Goal: Navigation & Orientation: Find specific page/section

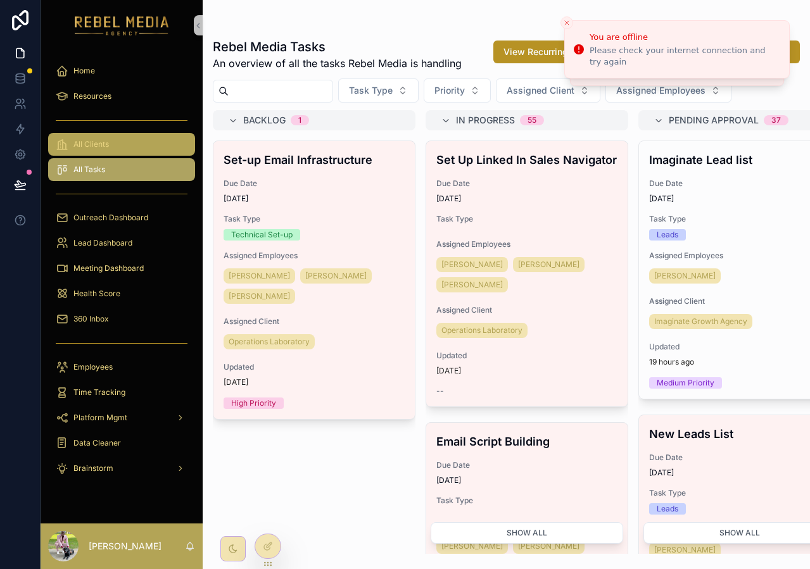
click at [125, 151] on div "All Clients" at bounding box center [122, 144] width 132 height 20
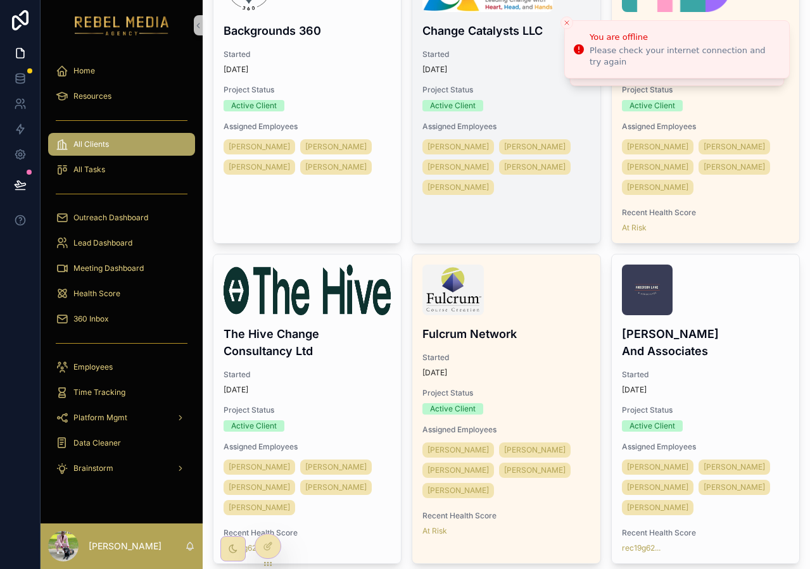
scroll to position [927, 0]
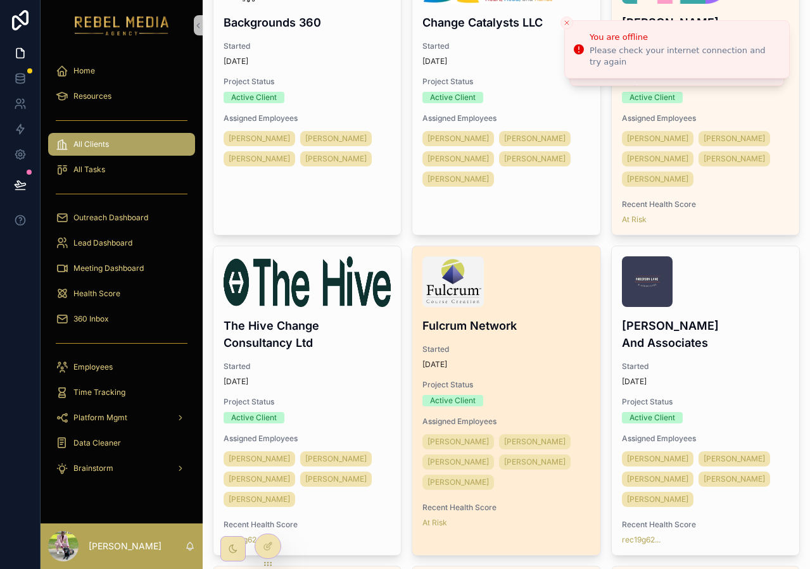
click at [560, 355] on div "Fulcrum Network Started 3 months ago Project Status Active Client Assigned Empl…" at bounding box center [505, 392] width 187 height 292
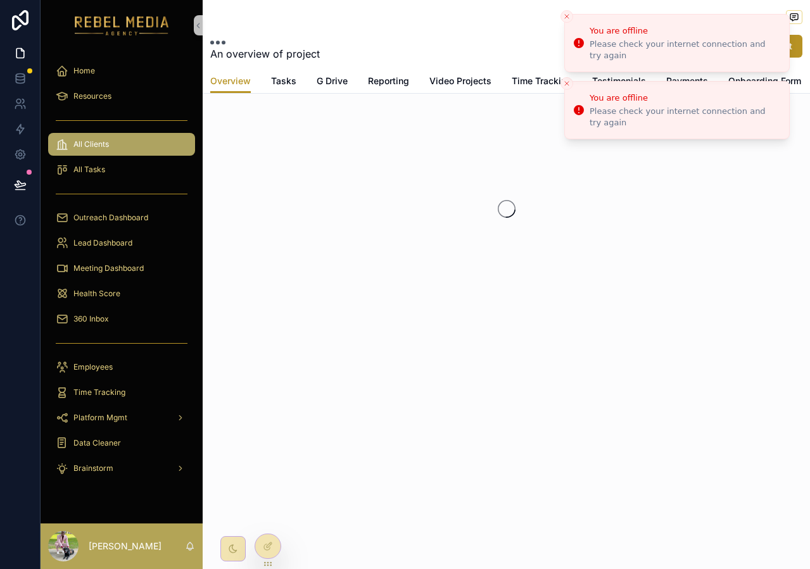
click at [566, 15] on icon "Close toast" at bounding box center [567, 17] width 8 height 8
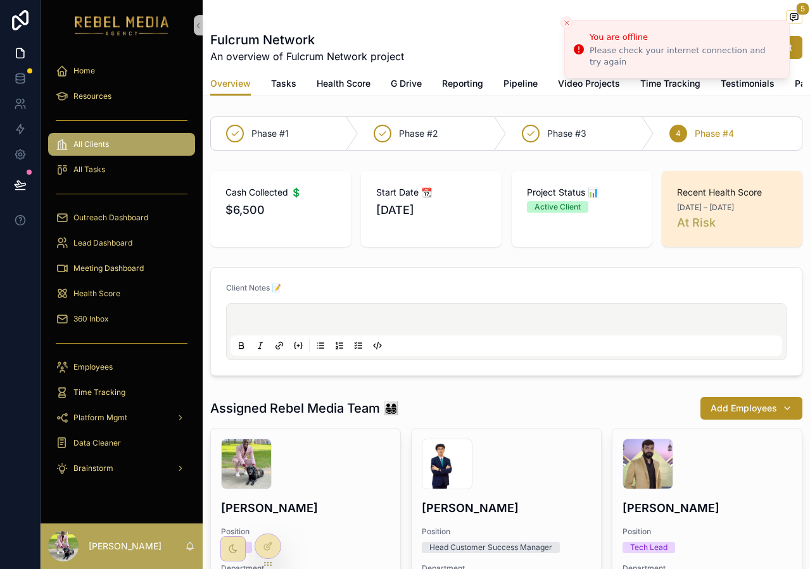
click at [565, 20] on icon "Close toast" at bounding box center [567, 23] width 8 height 8
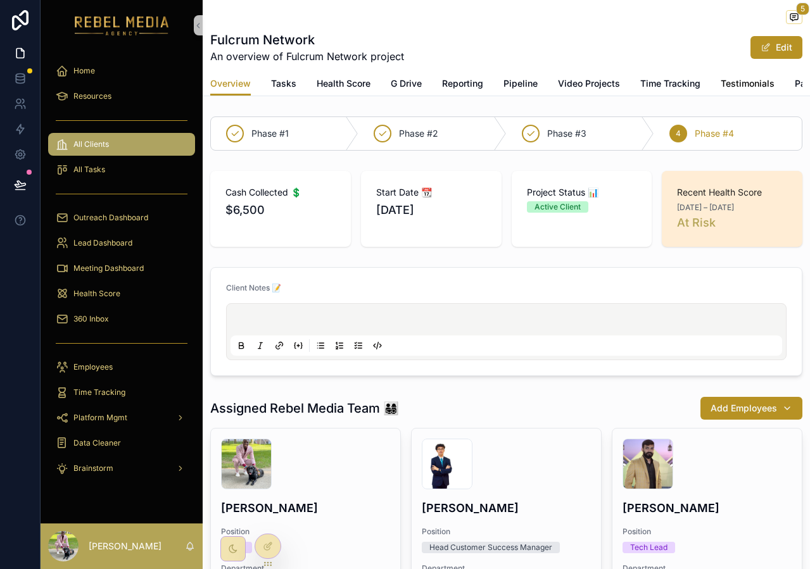
click at [720, 79] on span "Testimonials" at bounding box center [747, 83] width 54 height 13
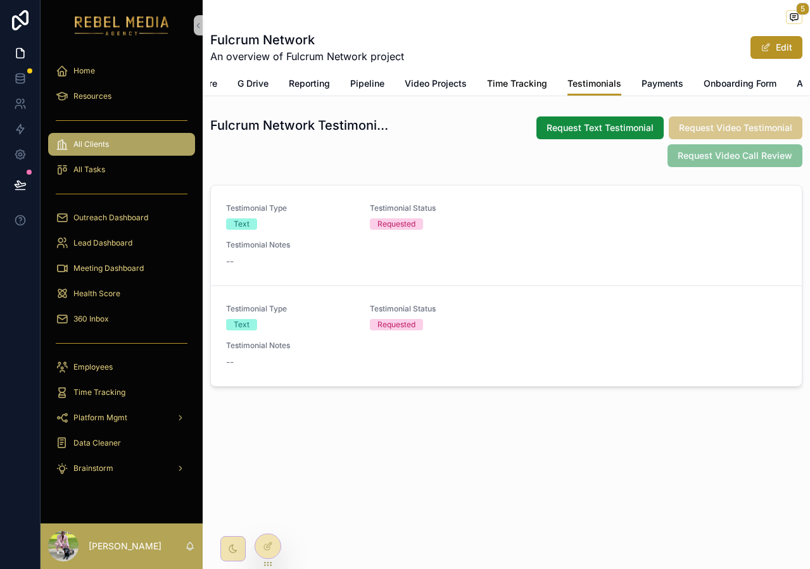
scroll to position [0, 236]
click at [734, 82] on span "Accounts" at bounding box center [734, 83] width 40 height 13
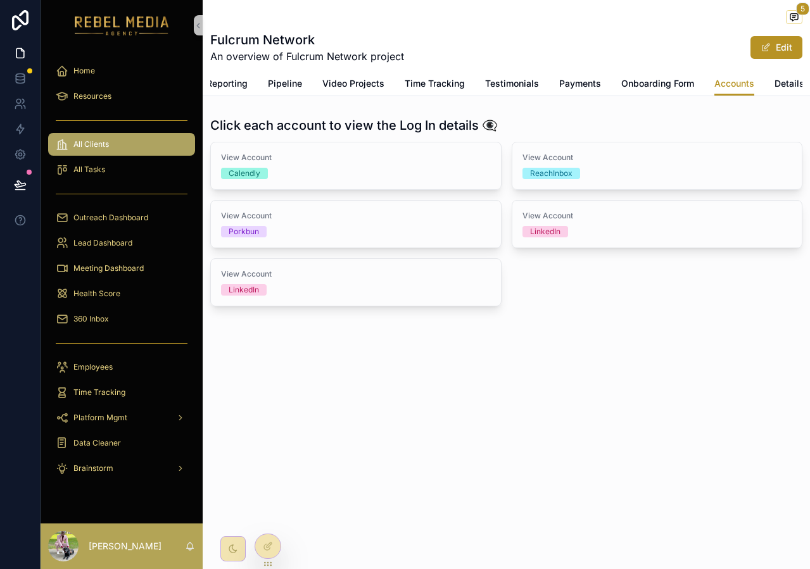
click at [770, 77] on div "Overview Tasks Health Score G Drive Reporting Pipeline Video Projects Time Trac…" at bounding box center [506, 84] width 592 height 24
click at [781, 78] on span "Details" at bounding box center [789, 83] width 30 height 13
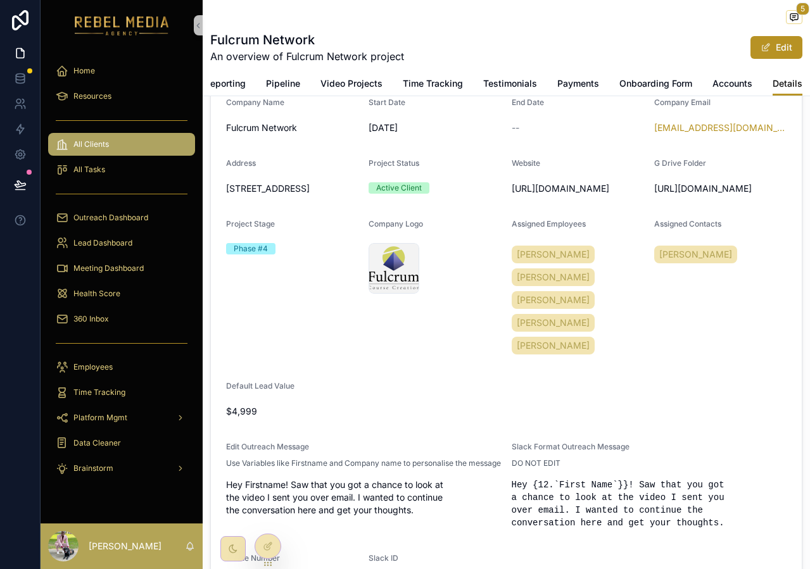
scroll to position [89, 0]
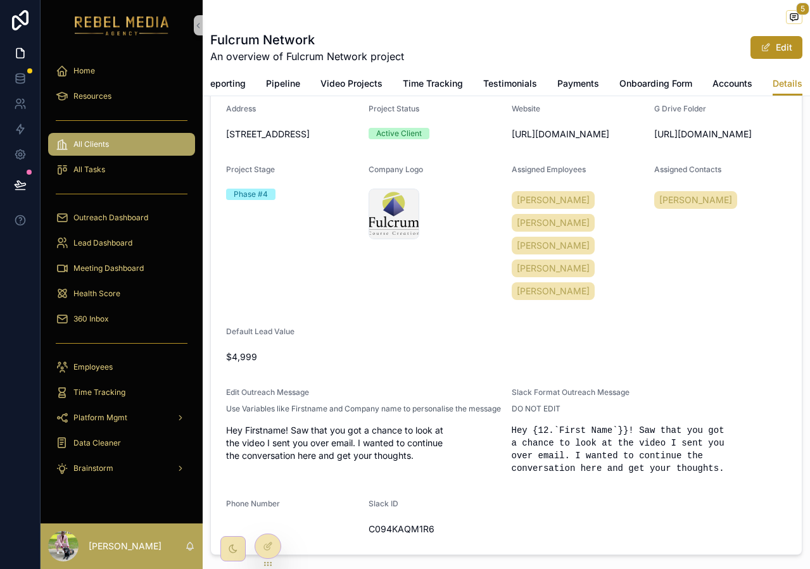
click at [132, 306] on div "360 Inbox" at bounding box center [122, 318] width 162 height 25
click at [125, 294] on div "Health Score" at bounding box center [122, 294] width 132 height 20
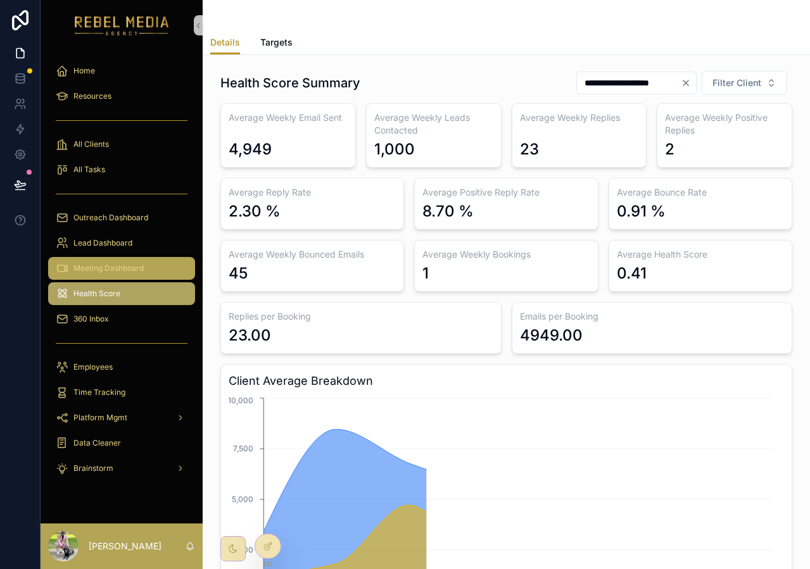
click at [125, 267] on span "Meeting Dashboard" at bounding box center [108, 268] width 70 height 10
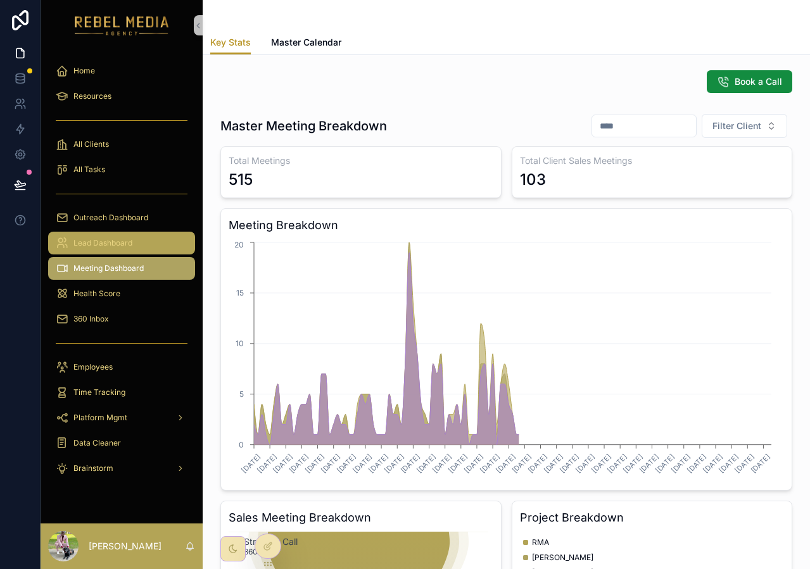
click at [127, 246] on span "Lead Dashboard" at bounding box center [102, 243] width 59 height 10
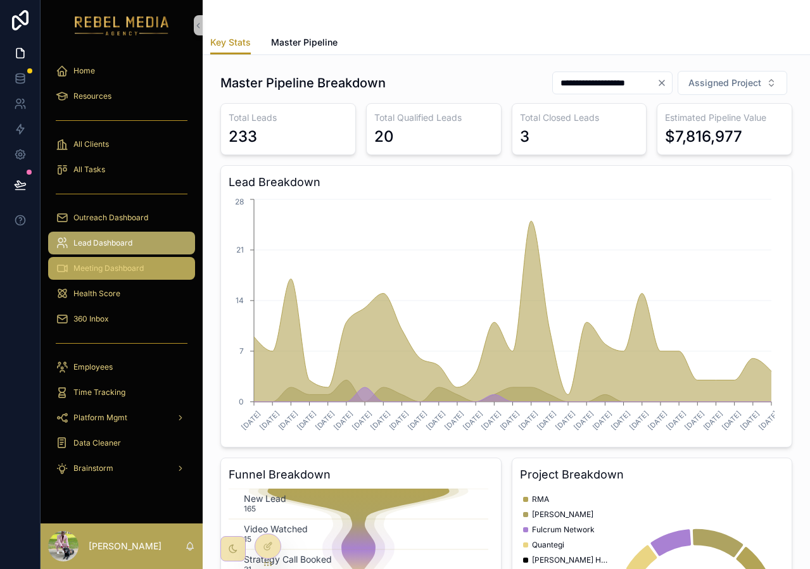
click at [127, 277] on div "Meeting Dashboard" at bounding box center [122, 268] width 132 height 20
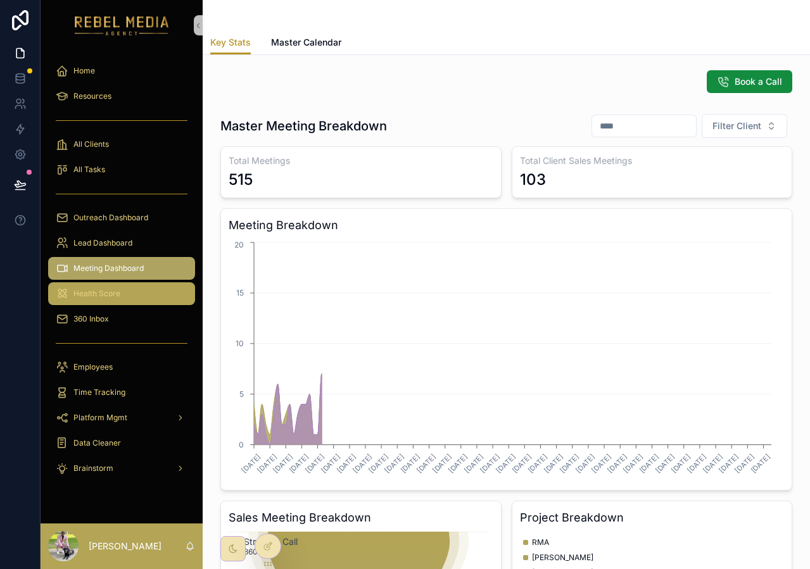
click at [125, 301] on div "Health Score" at bounding box center [122, 294] width 132 height 20
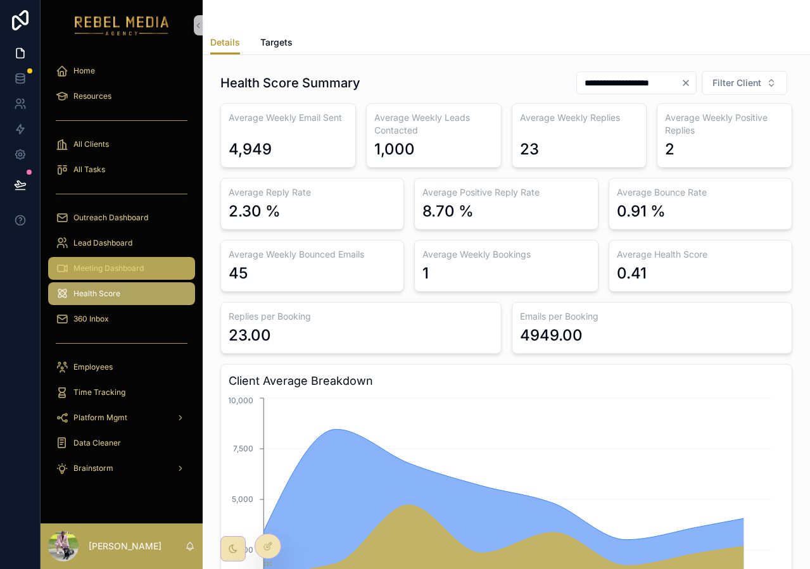
click at [122, 277] on div "Meeting Dashboard" at bounding box center [122, 268] width 132 height 20
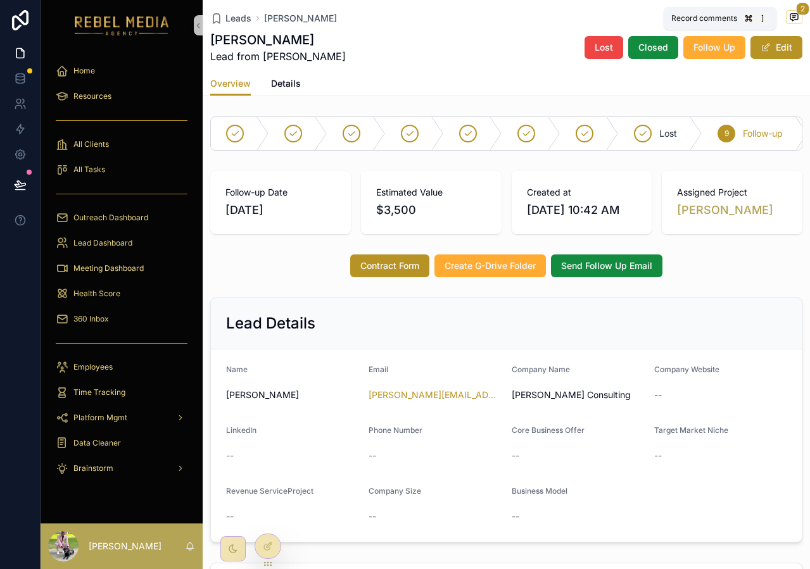
click at [799, 11] on span "2" at bounding box center [802, 9] width 13 height 13
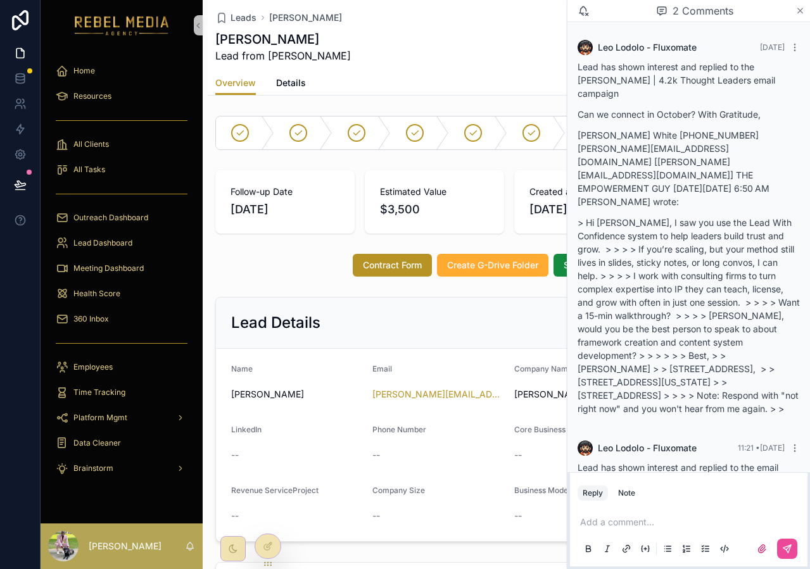
click at [799, 9] on icon "scrollable content" at bounding box center [799, 11] width 9 height 10
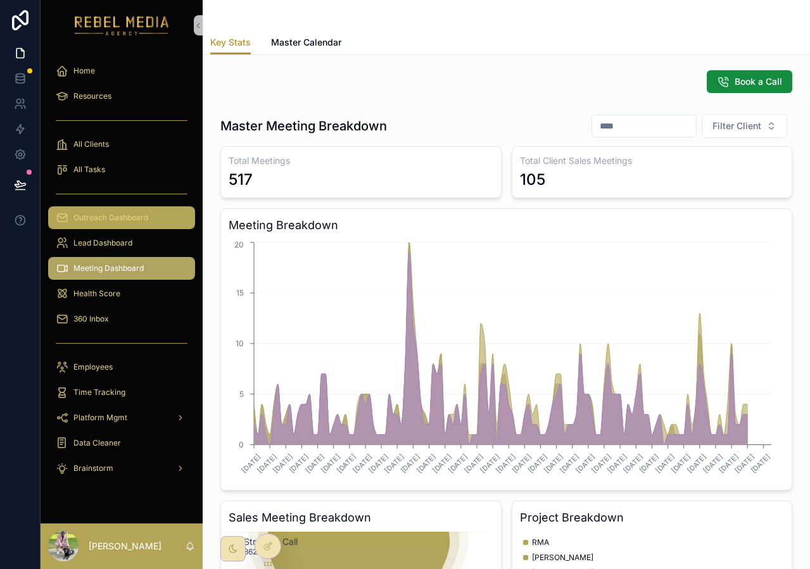
click at [122, 223] on div "Outreach Dashboard" at bounding box center [122, 218] width 132 height 20
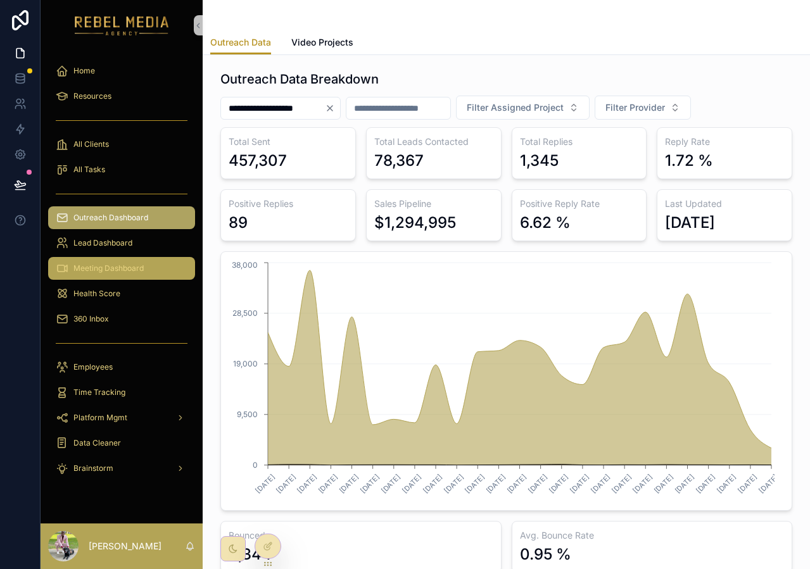
click at [105, 268] on span "Meeting Dashboard" at bounding box center [108, 268] width 70 height 10
